Goal: Information Seeking & Learning: Learn about a topic

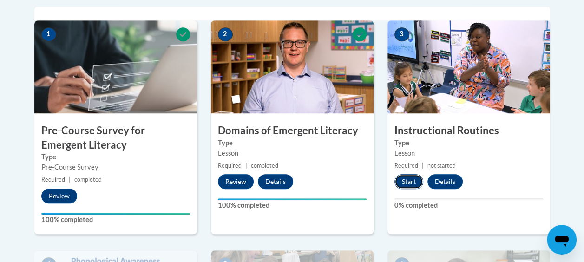
click at [405, 182] on button "Start" at bounding box center [409, 181] width 29 height 15
